Goal: Check status: Check status

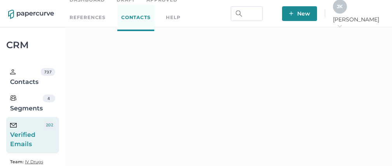
click at [343, 9] on span "J K" at bounding box center [340, 6] width 6 height 6
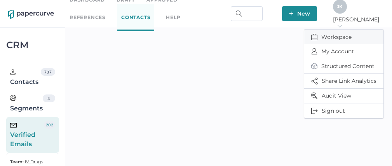
click at [326, 33] on span "Workspace" at bounding box center [343, 37] width 65 height 15
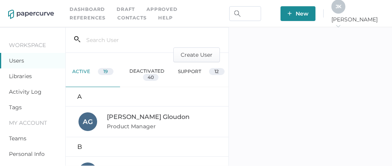
click at [30, 93] on link "Activity Log" at bounding box center [25, 91] width 33 height 7
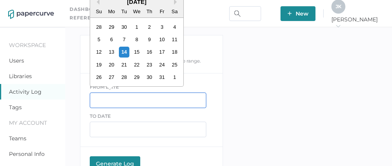
click at [128, 102] on input "text" at bounding box center [148, 100] width 117 height 16
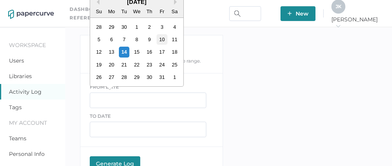
click at [162, 42] on div "10" at bounding box center [162, 39] width 10 height 10
type input "10/10/2025"
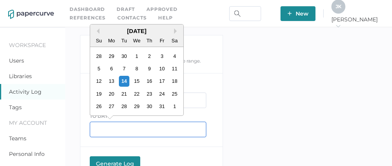
click at [126, 132] on input "text" at bounding box center [148, 130] width 117 height 16
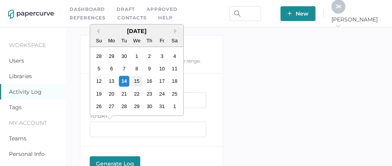
click at [135, 82] on div "15" at bounding box center [137, 81] width 10 height 10
type input "10/15/2025"
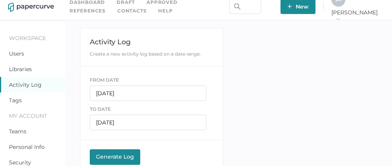
scroll to position [14, 0]
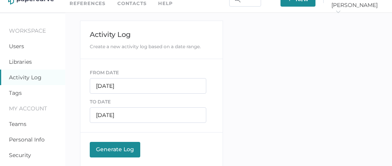
click at [112, 147] on div "Generate Log" at bounding box center [115, 149] width 43 height 7
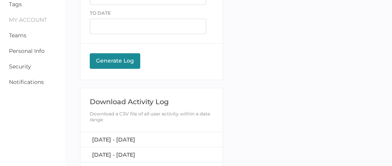
scroll to position [103, 0]
click at [127, 136] on span "October 10, 2025 - October 15, 2025" at bounding box center [113, 139] width 43 height 7
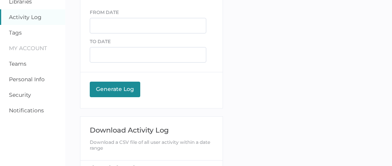
scroll to position [0, 0]
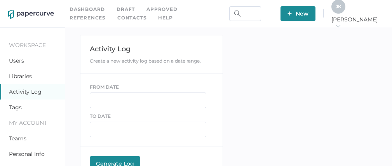
click at [117, 15] on link "Contacts" at bounding box center [131, 18] width 29 height 9
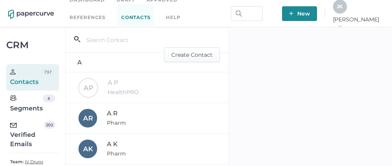
click at [21, 143] on div "Verified Emails" at bounding box center [27, 135] width 34 height 28
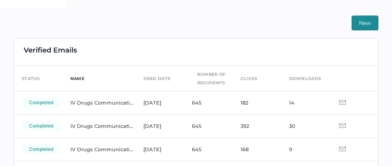
scroll to position [6, 0]
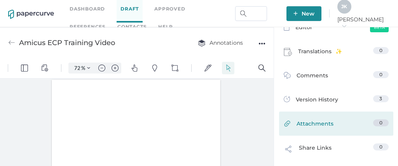
scroll to position [0, 0]
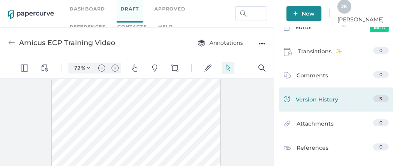
click at [310, 99] on span "Version History" at bounding box center [317, 100] width 42 height 11
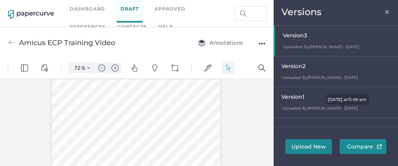
click at [304, 110] on span "Uploaded By Lucy Chen · Feb 21" at bounding box center [319, 108] width 76 height 5
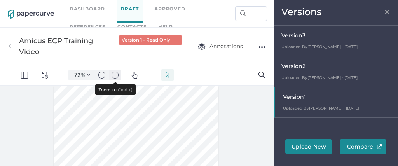
click at [114, 75] on img "Zoom in" at bounding box center [115, 75] width 7 height 7
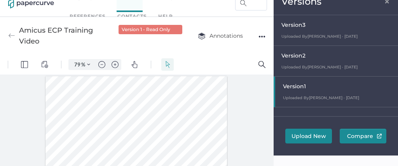
scroll to position [0, 0]
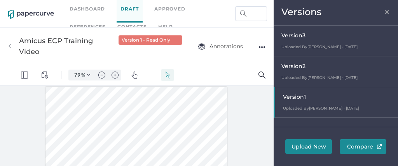
click at [305, 65] on span "Version 2" at bounding box center [293, 66] width 24 height 7
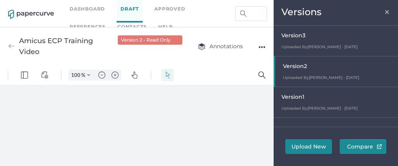
type input "79"
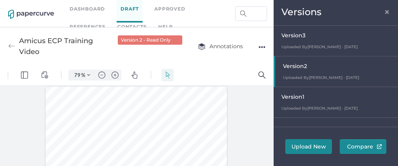
scroll to position [0, 0]
click at [113, 114] on span at bounding box center [114, 112] width 87 height 3
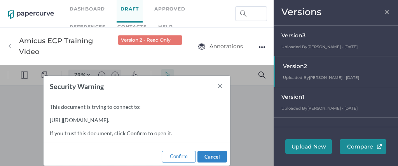
scroll to position [17, 0]
click at [389, 12] on span "×" at bounding box center [387, 11] width 6 height 6
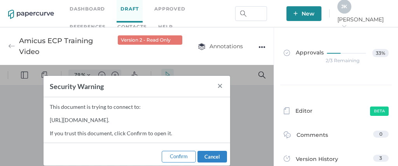
scroll to position [0, 0]
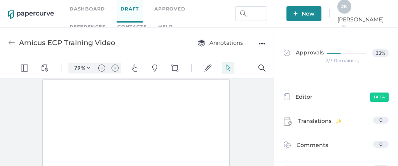
type input "79"
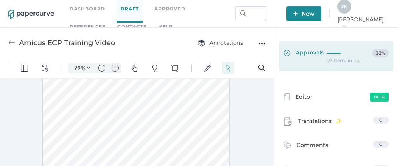
click at [311, 53] on span "Approvals" at bounding box center [304, 53] width 40 height 9
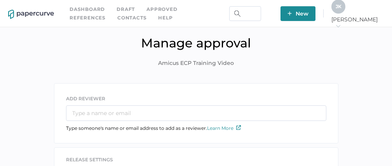
click at [342, 9] on span "J K" at bounding box center [339, 6] width 6 height 6
